Goal: Check status: Check status

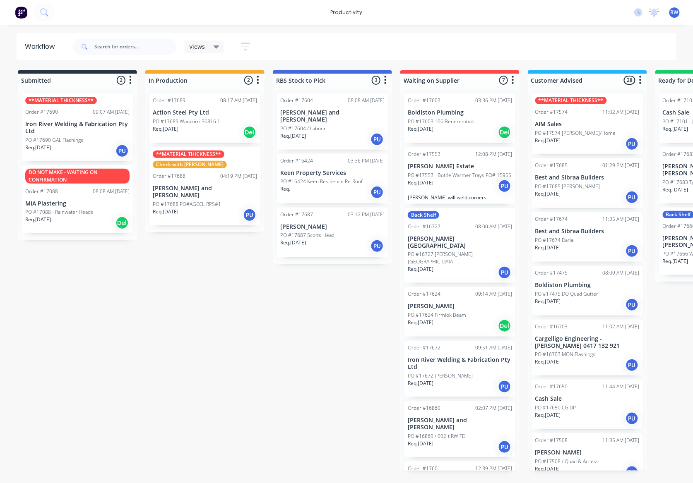
click at [215, 118] on p "PO #17689 Warakirri 36816.1" at bounding box center [186, 121] width 67 height 7
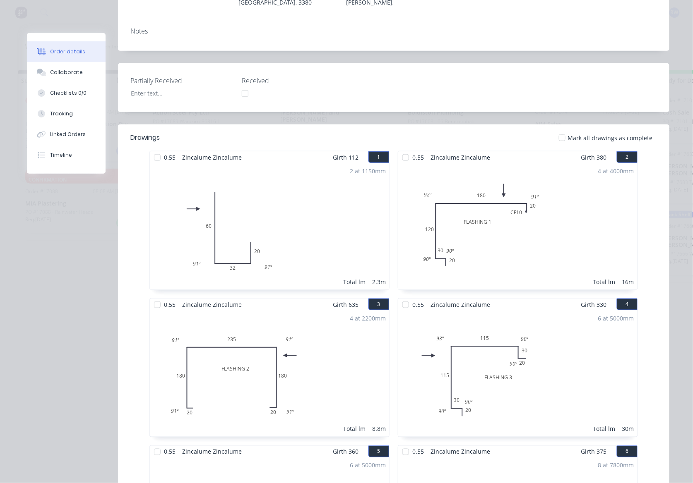
scroll to position [166, 0]
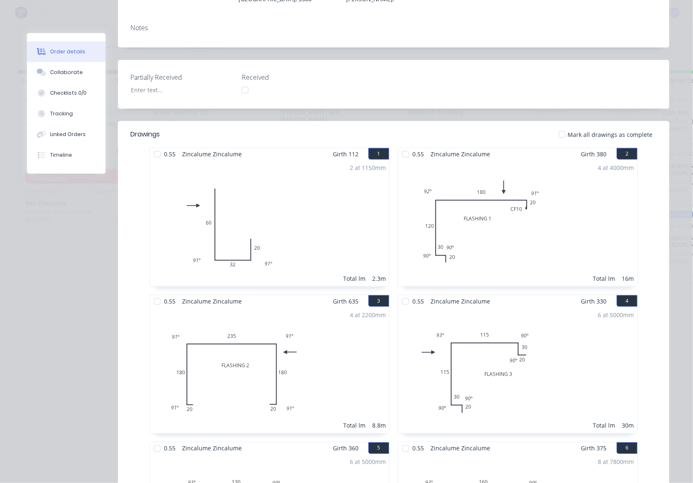
click at [154, 148] on div at bounding box center [157, 154] width 17 height 17
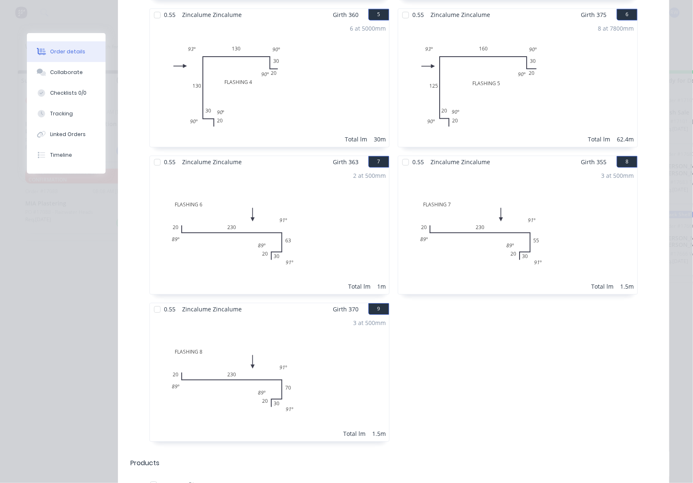
scroll to position [607, 0]
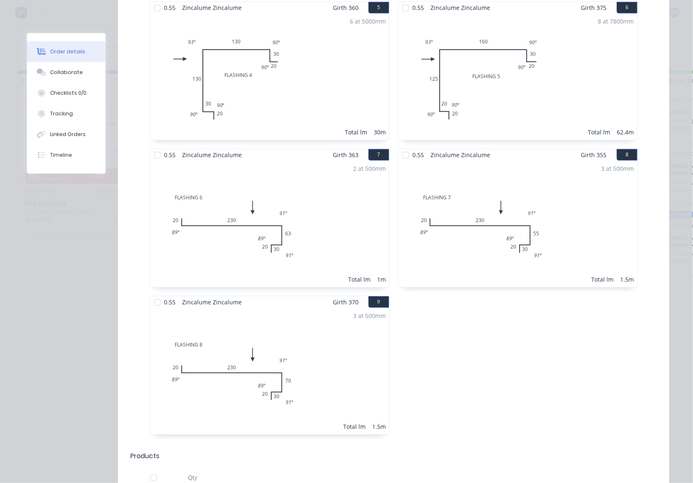
click at [399, 149] on div at bounding box center [405, 155] width 17 height 17
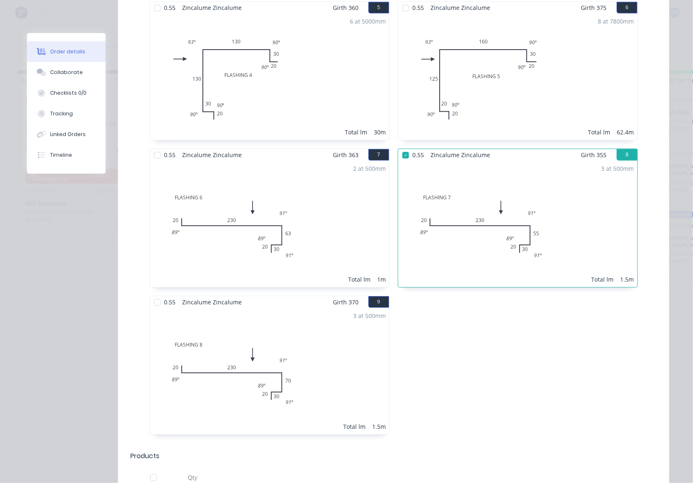
click at [153, 296] on div at bounding box center [157, 302] width 17 height 17
click at [152, 149] on div at bounding box center [157, 155] width 17 height 17
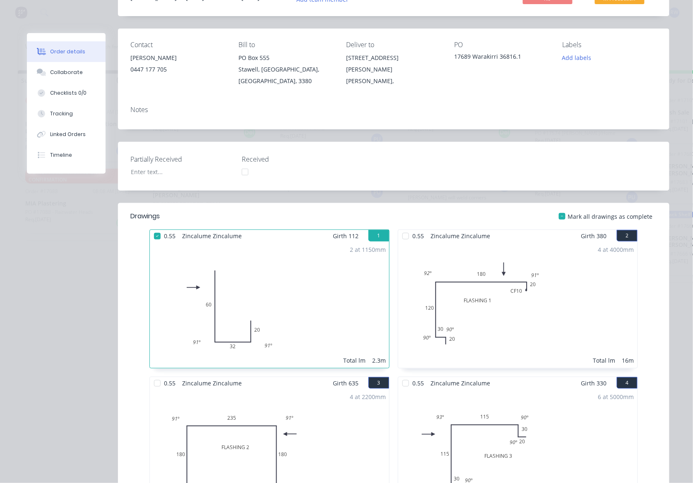
scroll to position [0, 0]
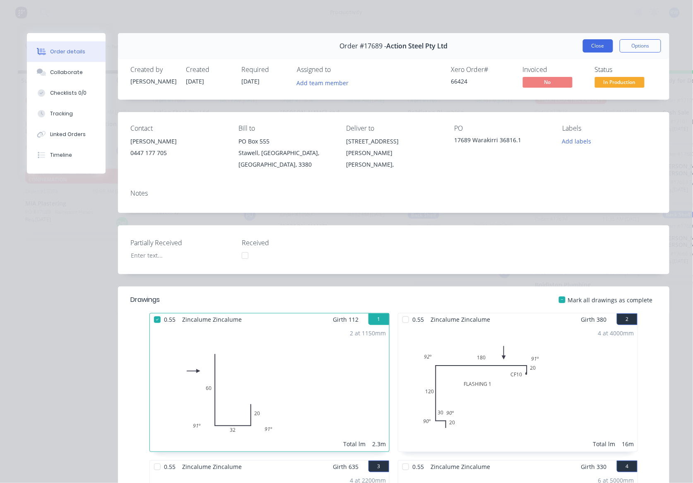
click at [598, 51] on button "Close" at bounding box center [598, 45] width 30 height 13
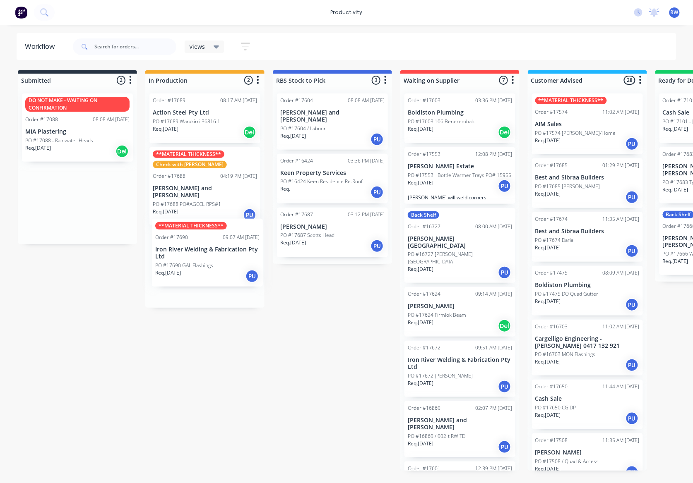
drag, startPoint x: 66, startPoint y: 136, endPoint x: 199, endPoint y: 263, distance: 183.8
click at [199, 263] on div "Submitted 2 Sort By Created date Required date Order number Customer name Most …" at bounding box center [504, 270] width 1020 height 401
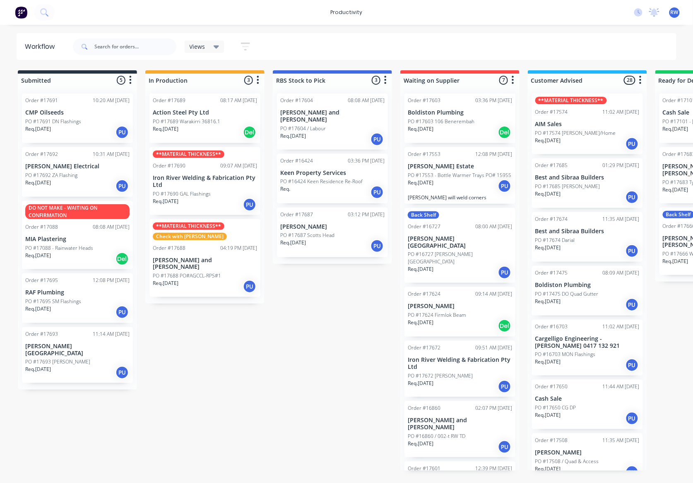
click at [66, 134] on div "Req. [DATE] PU" at bounding box center [77, 132] width 104 height 14
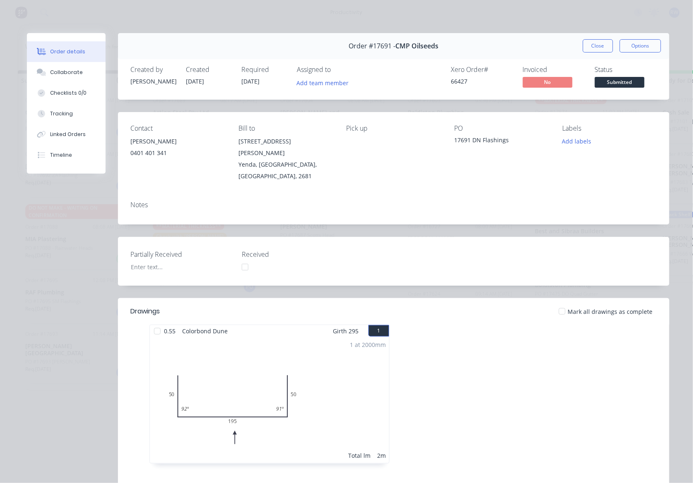
click at [560, 303] on div at bounding box center [562, 311] width 17 height 17
click at [623, 78] on span "Submitted" at bounding box center [620, 82] width 50 height 10
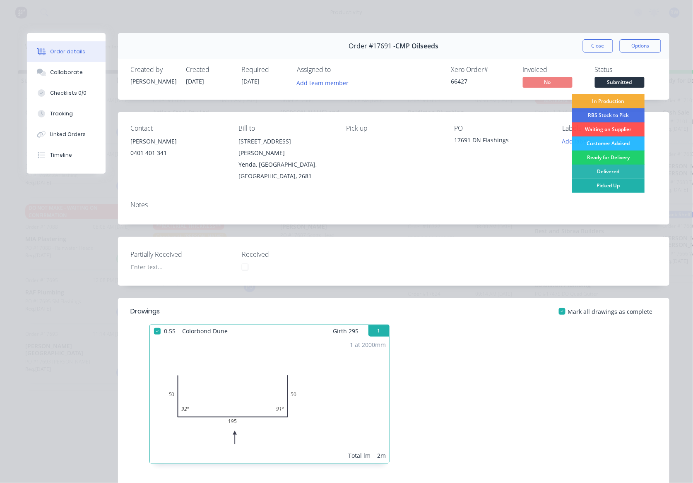
click at [618, 185] on div "Picked Up" at bounding box center [608, 186] width 72 height 14
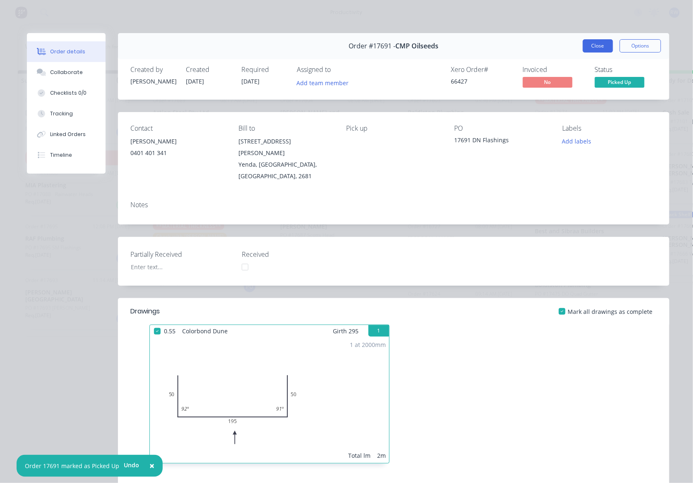
click at [593, 43] on button "Close" at bounding box center [598, 45] width 30 height 13
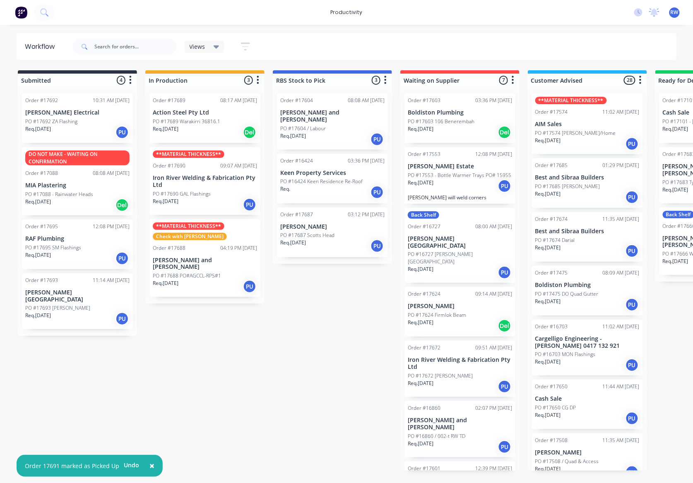
click at [72, 130] on div "Req. [DATE] PU" at bounding box center [77, 132] width 104 height 14
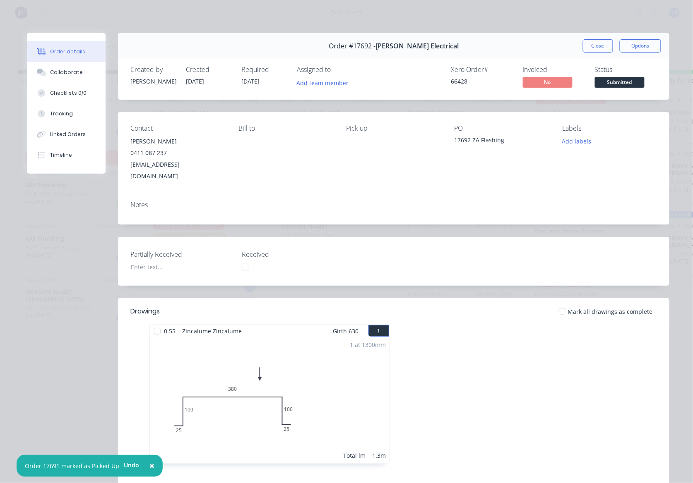
click at [560, 303] on div at bounding box center [562, 311] width 17 height 17
click at [619, 83] on span "Submitted" at bounding box center [620, 82] width 50 height 10
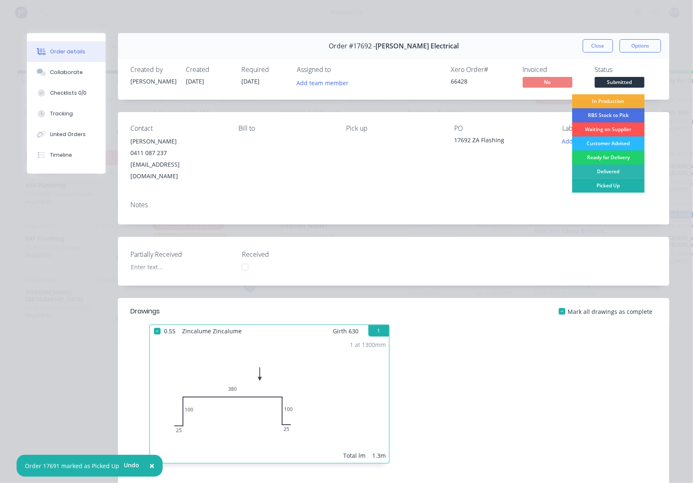
click at [610, 190] on div "Picked Up" at bounding box center [608, 186] width 72 height 14
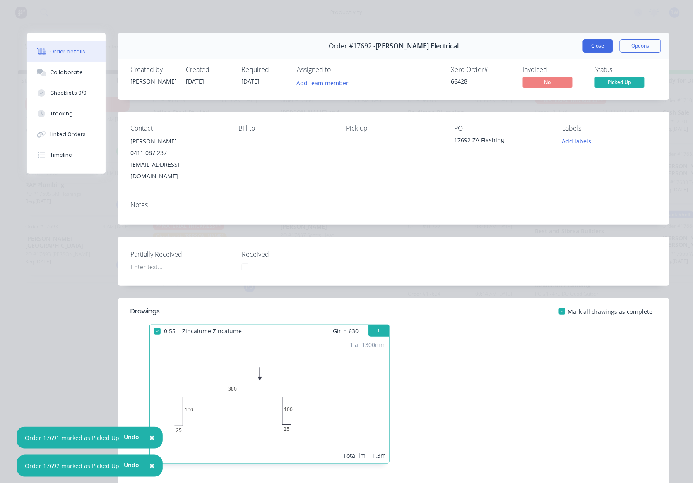
click at [598, 44] on button "Close" at bounding box center [598, 45] width 30 height 13
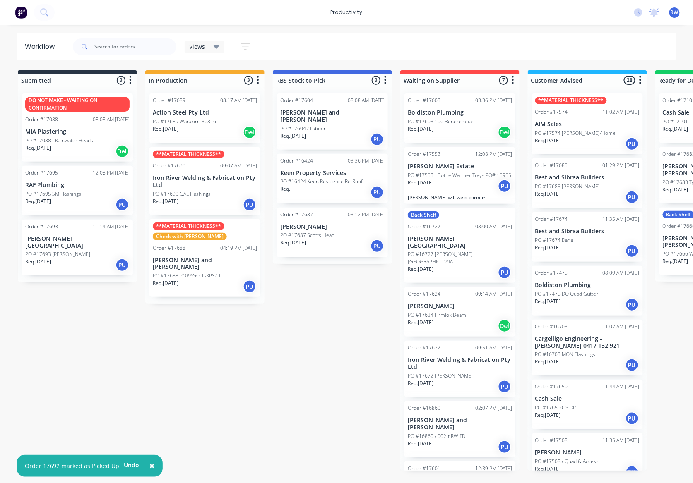
click at [85, 258] on div "Req. [DATE] PU" at bounding box center [77, 265] width 104 height 14
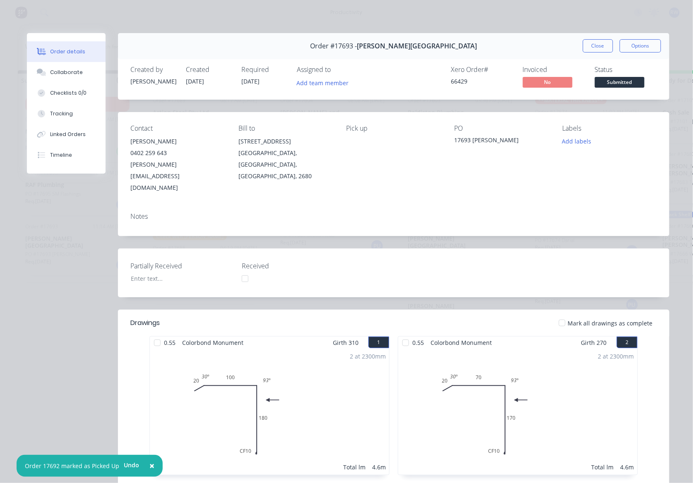
click at [563, 315] on div at bounding box center [562, 323] width 17 height 17
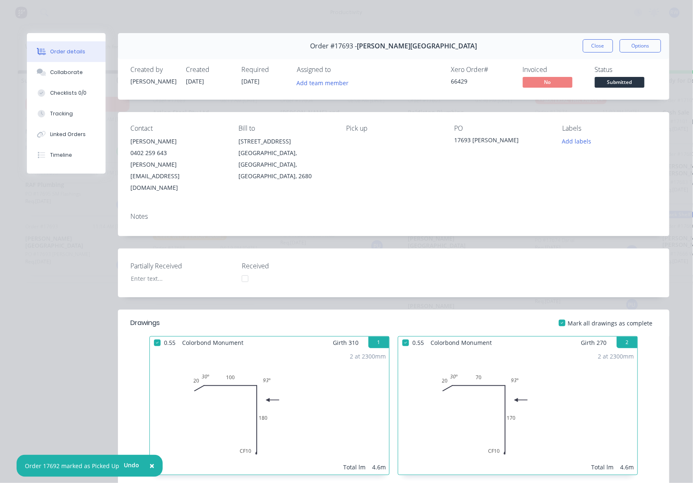
click at [625, 85] on span "Submitted" at bounding box center [620, 82] width 50 height 10
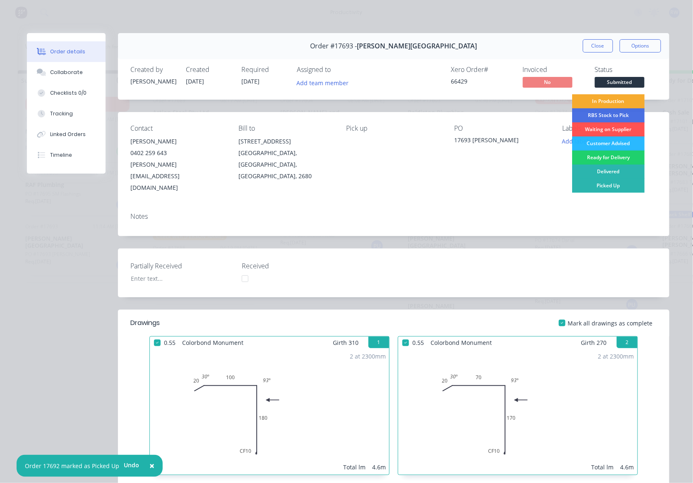
click at [620, 103] on div "In Production" at bounding box center [608, 101] width 72 height 14
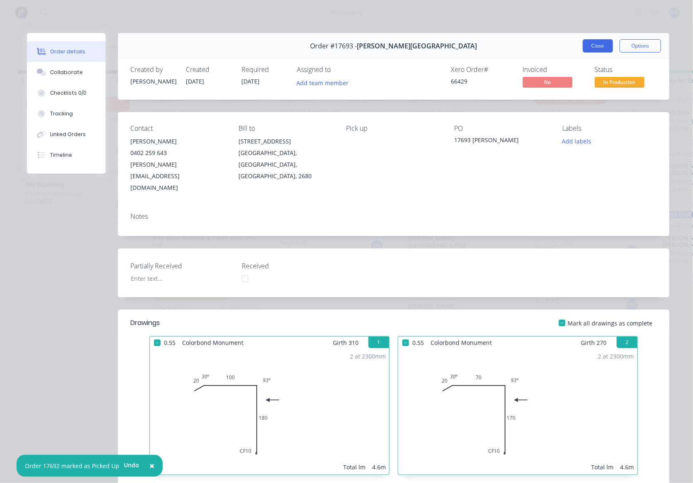
click at [603, 49] on button "Close" at bounding box center [598, 45] width 30 height 13
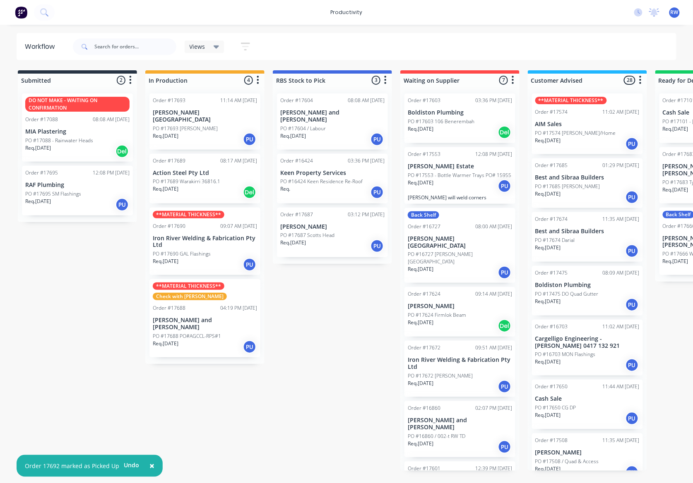
click at [50, 201] on p "Req. [DATE]" at bounding box center [38, 201] width 26 height 7
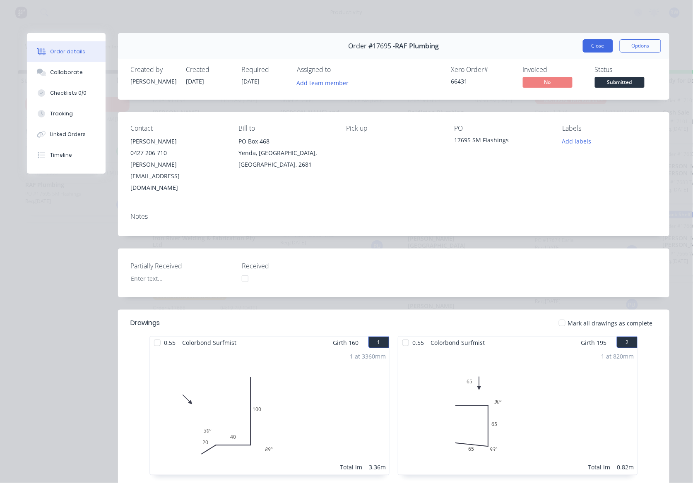
click at [598, 48] on button "Close" at bounding box center [598, 45] width 30 height 13
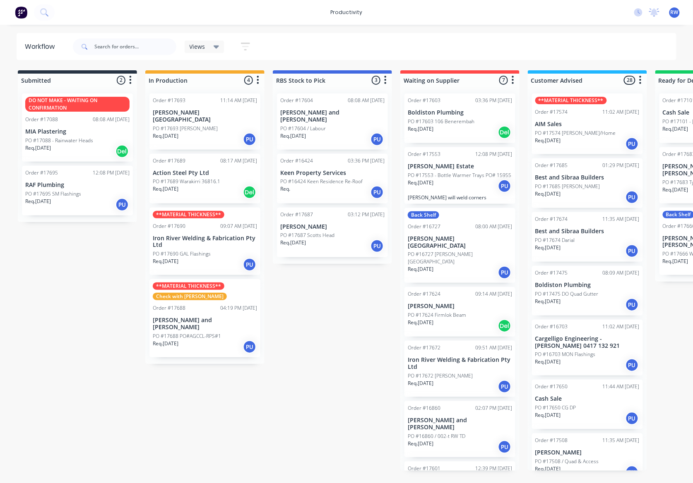
click at [184, 133] on div "Req. [DATE] PU" at bounding box center [205, 139] width 104 height 14
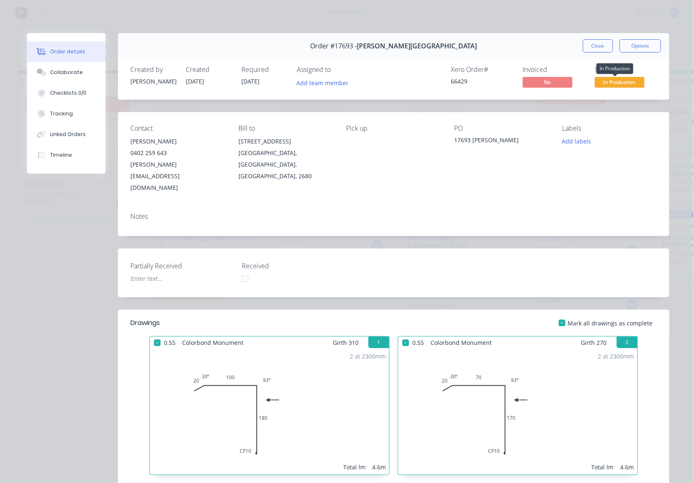
click at [614, 78] on span "In Production" at bounding box center [620, 82] width 50 height 10
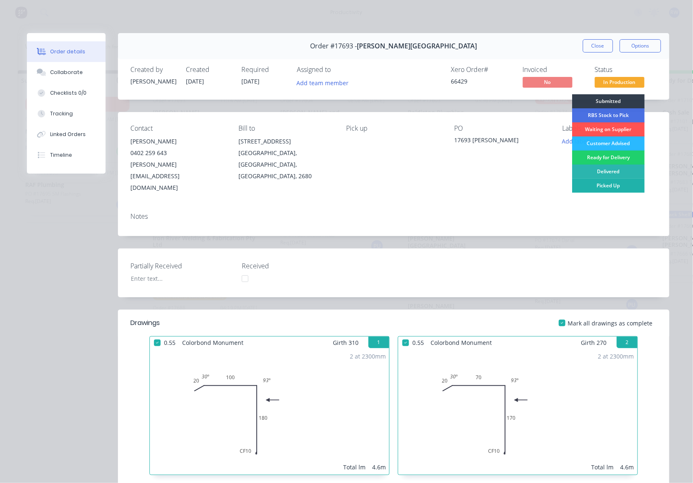
click at [617, 186] on div "Picked Up" at bounding box center [608, 186] width 72 height 14
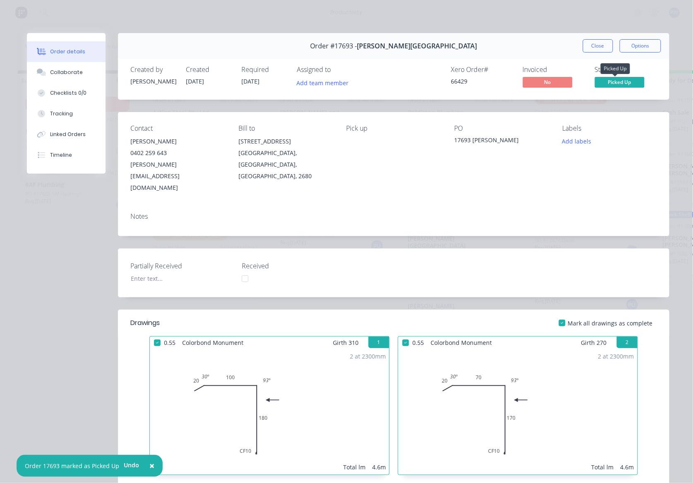
click at [614, 82] on span "Picked Up" at bounding box center [620, 82] width 50 height 10
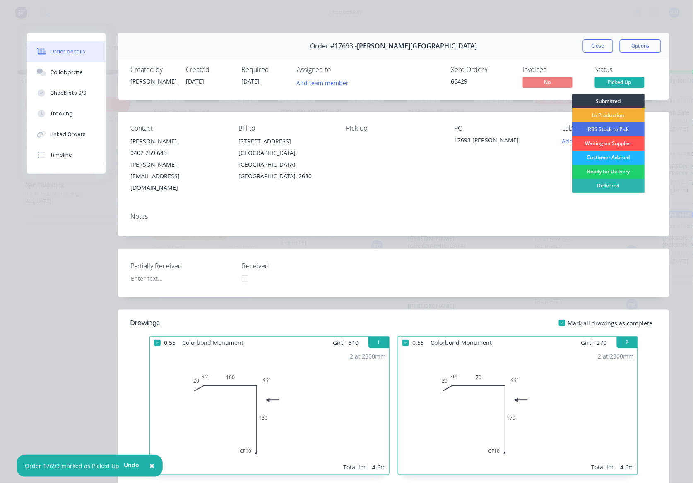
click at [624, 158] on div "Customer Advised" at bounding box center [608, 158] width 72 height 14
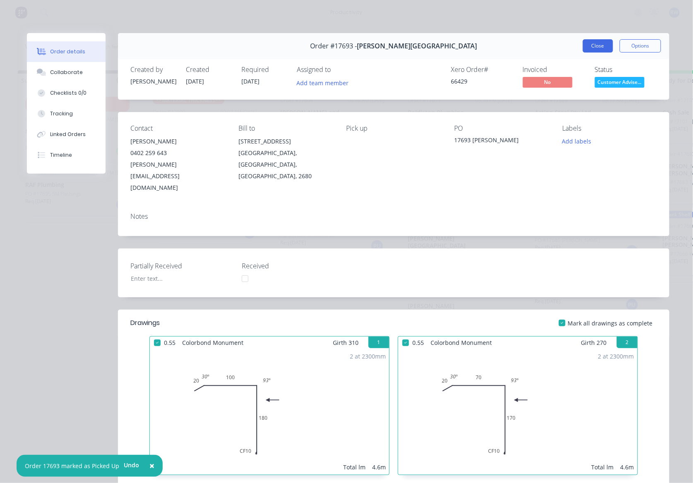
click at [595, 43] on button "Close" at bounding box center [598, 45] width 30 height 13
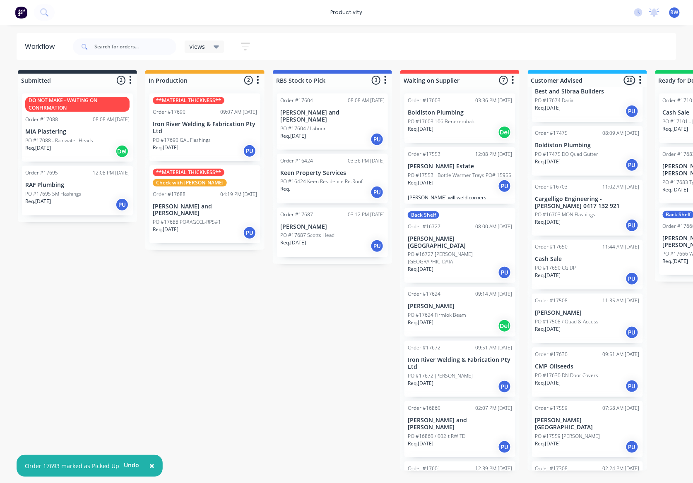
scroll to position [221, 0]
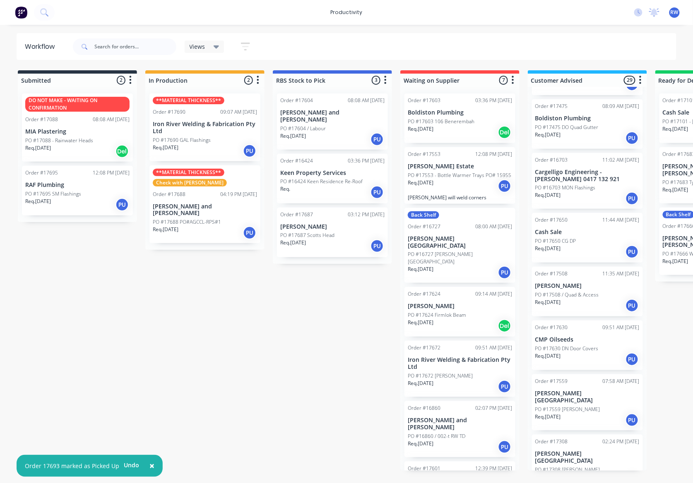
click at [590, 358] on div "Req. [DATE] PU" at bounding box center [587, 360] width 104 height 14
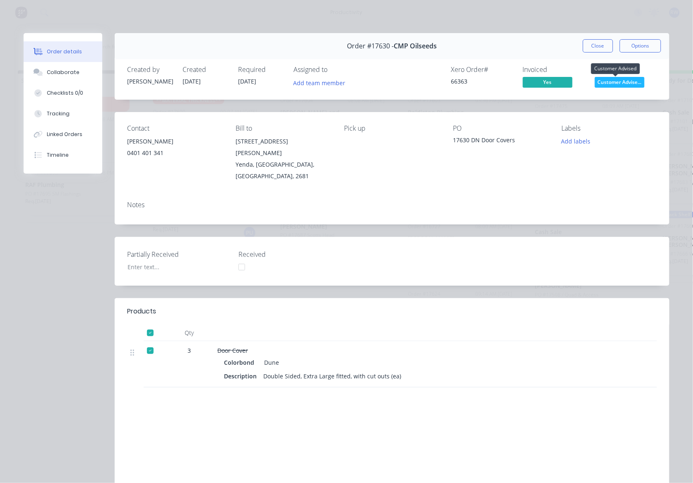
click at [616, 84] on span "Customer Advise..." at bounding box center [620, 82] width 50 height 10
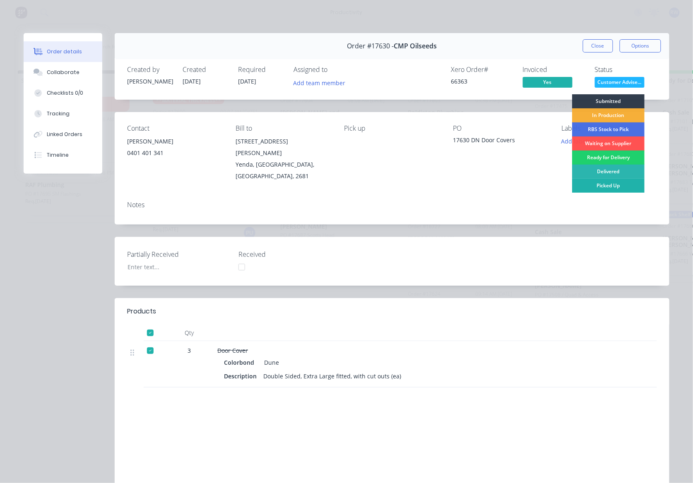
click at [613, 184] on div "Picked Up" at bounding box center [608, 186] width 72 height 14
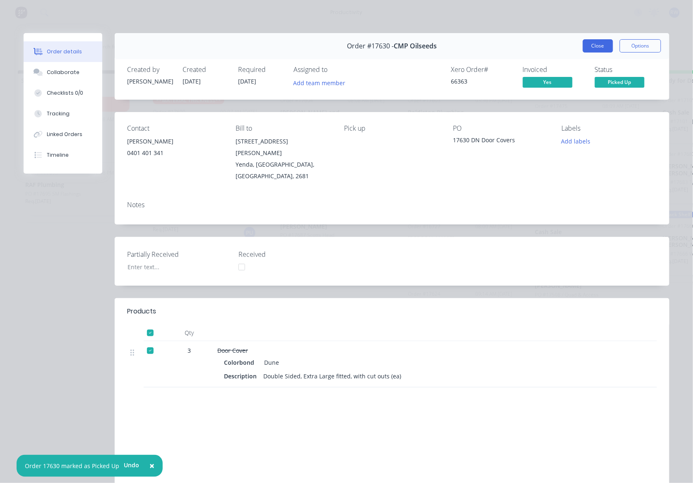
click at [584, 42] on button "Close" at bounding box center [598, 45] width 30 height 13
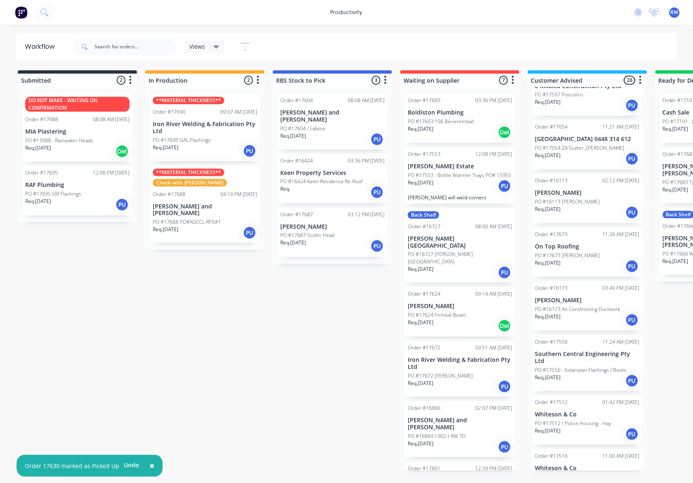
scroll to position [1193, 0]
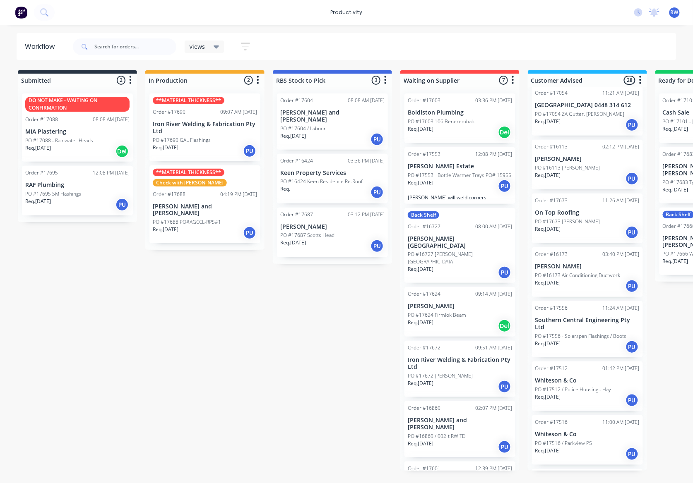
click at [312, 365] on div "Submitted 2 Sort By Created date Required date Order number Customer name Most …" at bounding box center [504, 270] width 1020 height 401
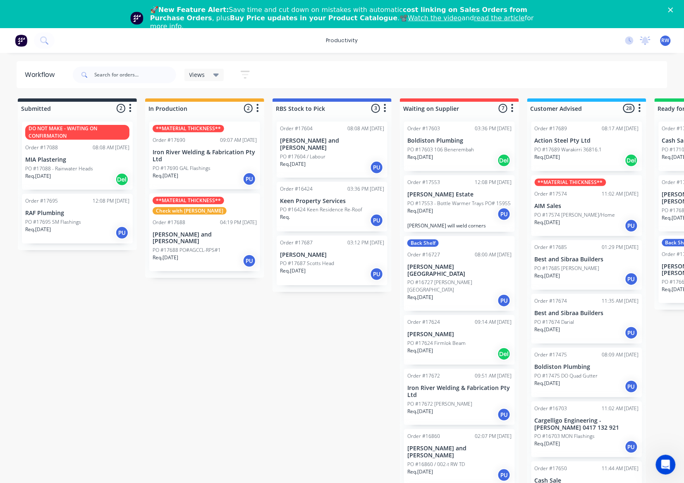
click at [237, 161] on p "Iron River Welding & Fabrication Pty Ltd" at bounding box center [205, 156] width 104 height 14
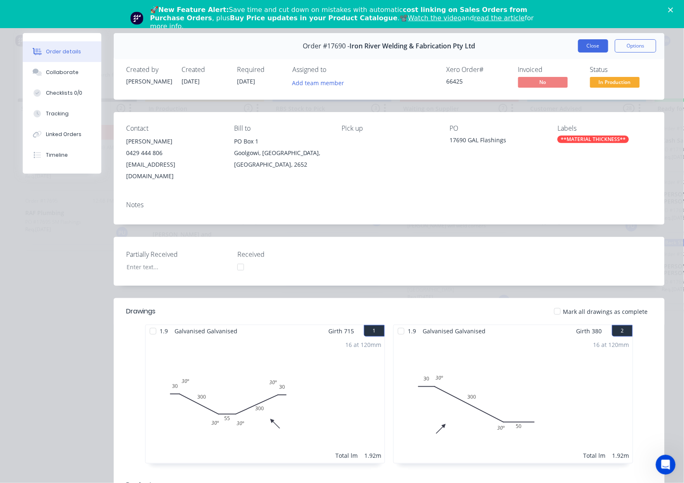
click at [579, 43] on button "Close" at bounding box center [594, 45] width 30 height 13
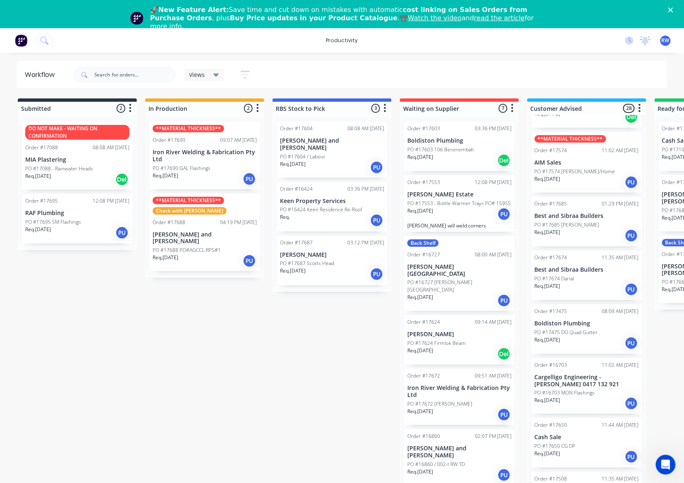
scroll to position [34, 0]
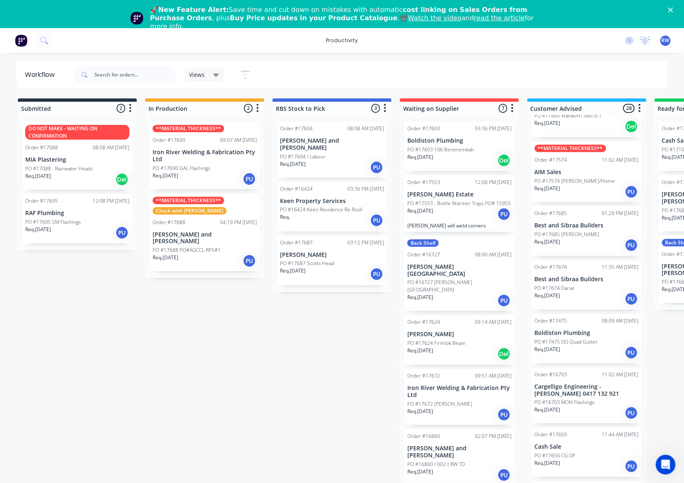
click at [576, 236] on p "PO #17685 [PERSON_NAME]" at bounding box center [567, 234] width 65 height 7
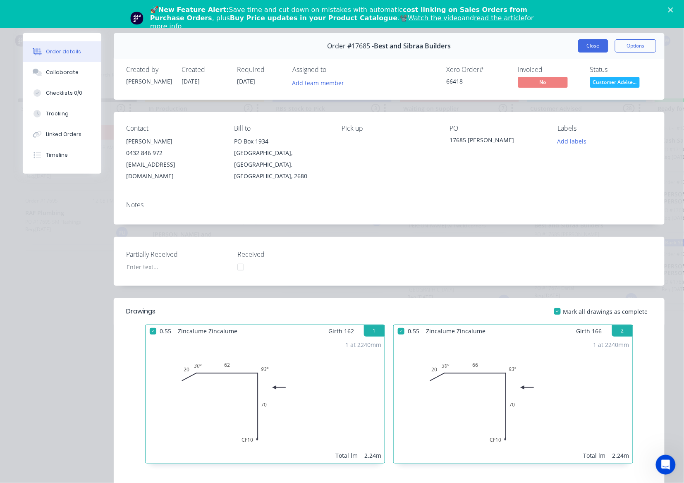
click at [592, 47] on button "Close" at bounding box center [594, 45] width 30 height 13
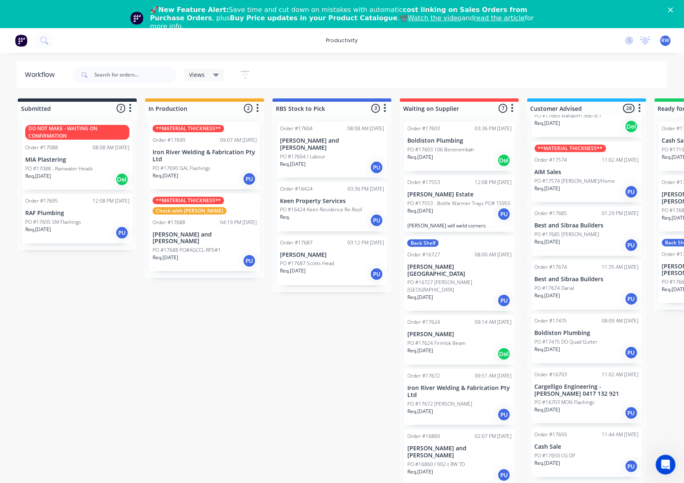
click at [574, 296] on div "Req. 29/09/25 PU" at bounding box center [587, 299] width 104 height 14
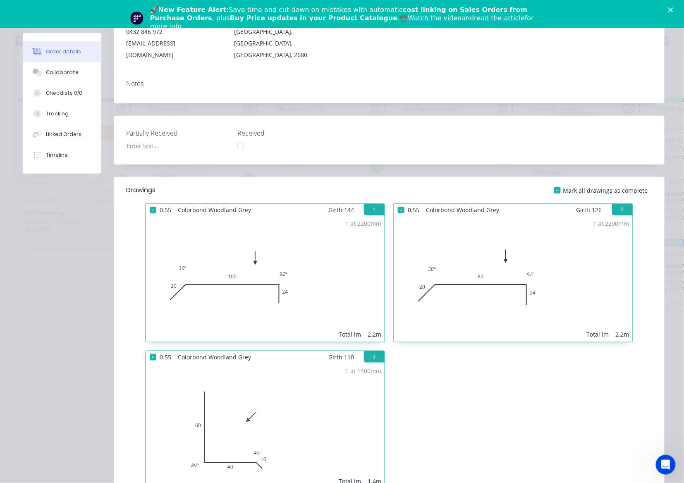
scroll to position [0, 0]
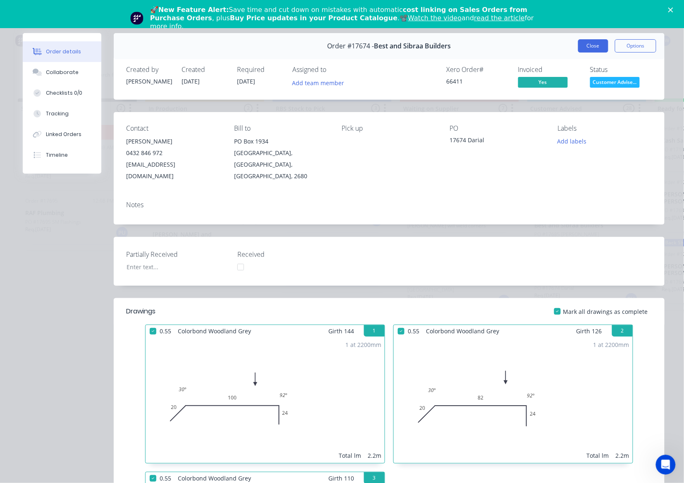
click at [590, 45] on button "Close" at bounding box center [594, 45] width 30 height 13
